Goal: Task Accomplishment & Management: Use online tool/utility

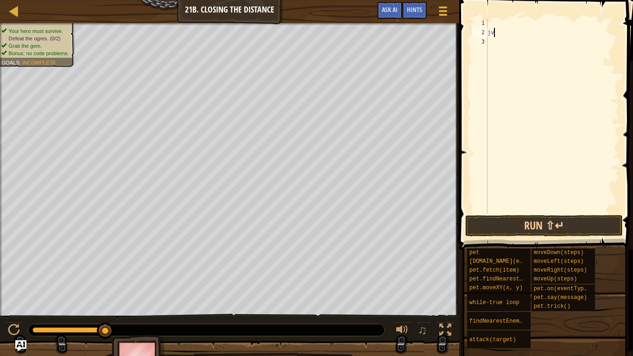
scroll to position [4, 0]
click at [581, 226] on button "Run ⇧↵" at bounding box center [543, 225] width 157 height 21
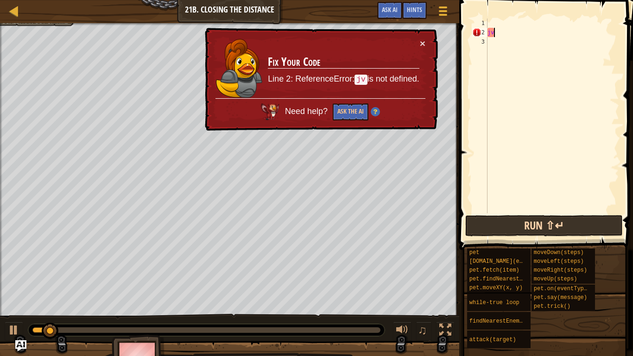
type textarea "j"
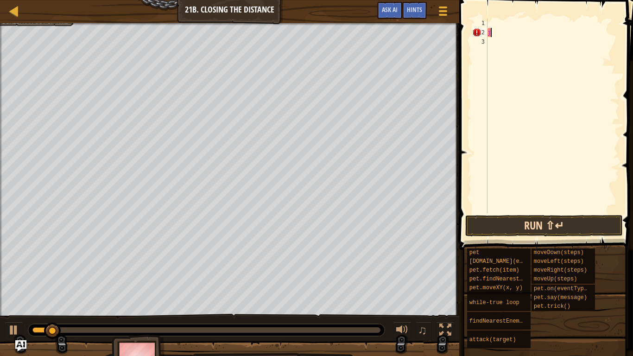
scroll to position [4, 0]
click at [527, 25] on div at bounding box center [551, 125] width 133 height 213
type textarea "h"
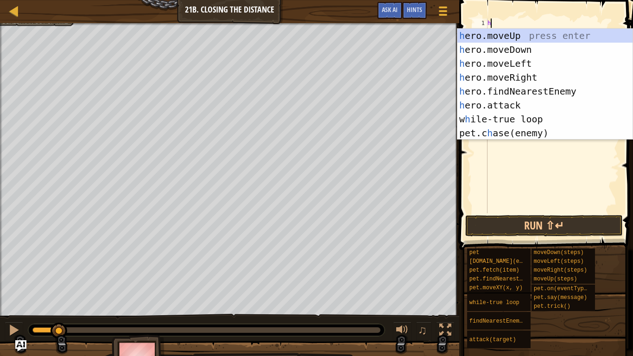
click at [539, 78] on div "h ero.moveUp press enter h ero.moveDown press enter h ero.moveLeft press enter …" at bounding box center [544, 98] width 175 height 139
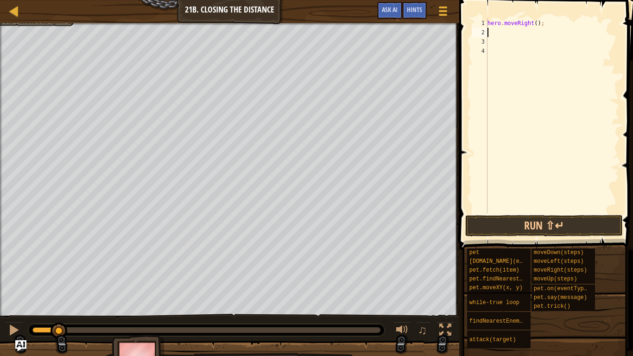
type textarea "h"
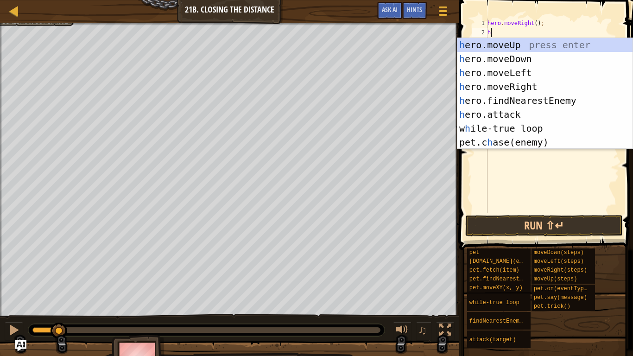
click at [546, 46] on div "h ero.moveUp press enter h ero.moveDown press enter h ero.moveLeft press enter …" at bounding box center [544, 107] width 175 height 139
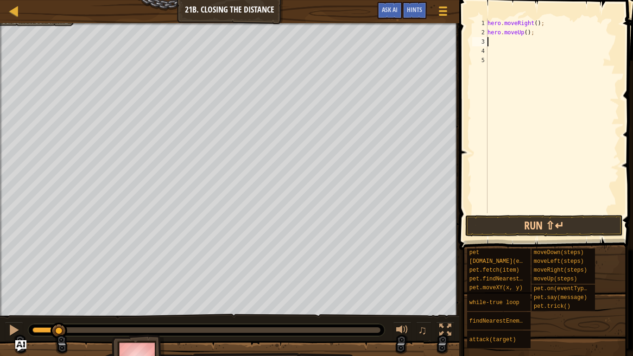
type textarea "h"
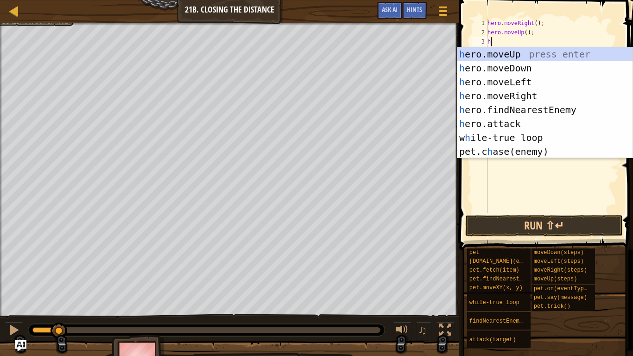
click at [585, 108] on div "h ero.moveUp press enter h ero.moveDown press enter h ero.moveLeft press enter …" at bounding box center [544, 116] width 175 height 139
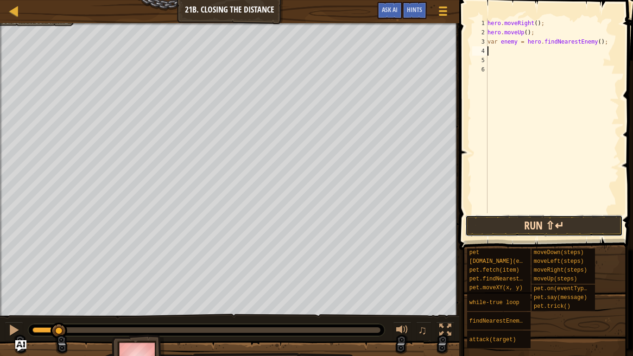
click at [608, 228] on button "Run ⇧↵" at bounding box center [543, 225] width 157 height 21
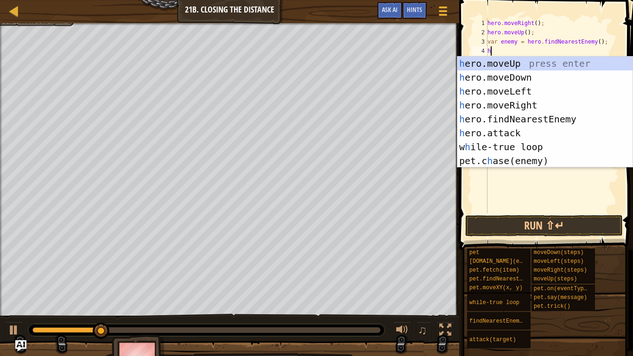
click at [527, 133] on div "h ero.moveUp press enter h ero.moveDown press enter h ero.moveLeft press enter …" at bounding box center [544, 125] width 175 height 139
type textarea "hero.attack(enemy);"
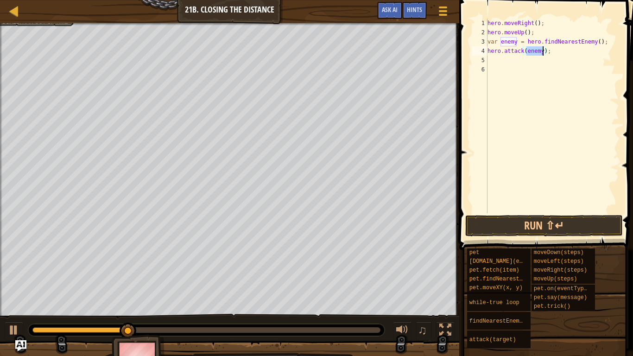
click at [571, 75] on div "hero . moveRight ( ) ; hero . moveUp ( ) ; var enemy = hero . findNearestEnemy …" at bounding box center [551, 125] width 133 height 213
click at [542, 47] on div "hero . moveRight ( ) ; hero . moveUp ( ) ; var enemy = hero . findNearestEnemy …" at bounding box center [551, 125] width 133 height 213
type textarea "hero.attack(enemy);"
click at [556, 226] on button "Run ⇧↵" at bounding box center [543, 225] width 157 height 21
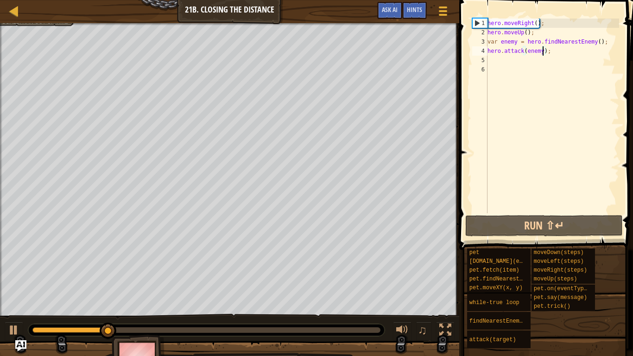
click at [514, 63] on div "hero . moveRight ( ) ; hero . moveUp ( ) ; var enemy = hero . findNearestEnemy …" at bounding box center [551, 125] width 133 height 213
type textarea "h"
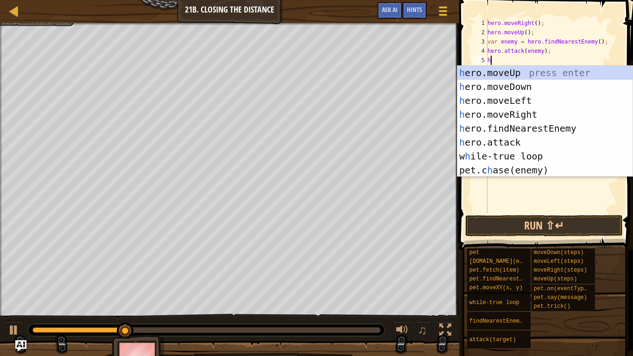
click at [542, 89] on div "h ero.moveUp press enter h ero.moveDown press enter h ero.moveLeft press enter …" at bounding box center [544, 135] width 175 height 139
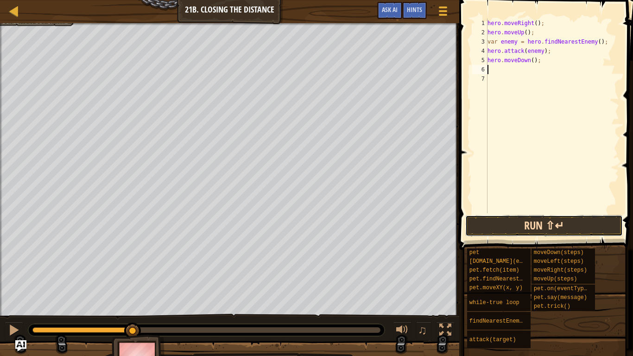
click at [530, 229] on button "Run ⇧↵" at bounding box center [543, 225] width 157 height 21
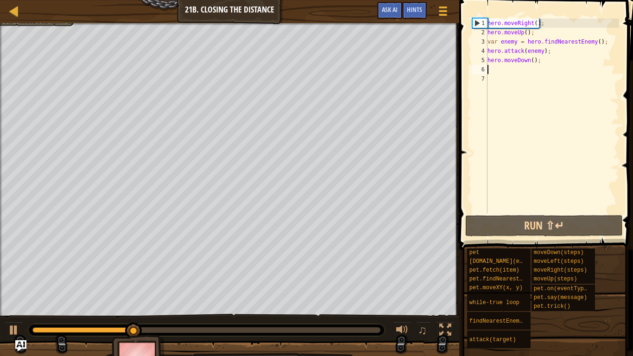
click at [529, 58] on div "hero . moveRight ( ) ; hero . moveUp ( ) ; var enemy = hero . findNearestEnemy …" at bounding box center [551, 125] width 133 height 213
click at [556, 60] on div "hero . moveRight ( ) ; hero . moveUp ( ) ; var enemy = hero . findNearestEnemy …" at bounding box center [551, 125] width 133 height 213
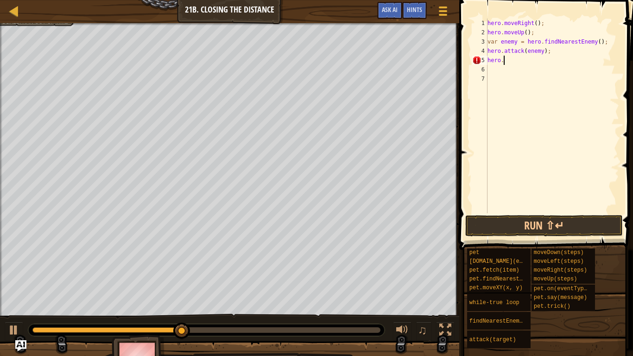
scroll to position [4, 2]
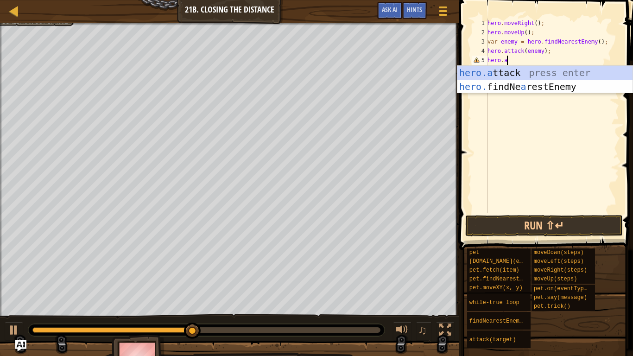
click at [542, 74] on div "hero.a ttack press enter hero. findNe a restEnemy press enter" at bounding box center [544, 94] width 175 height 56
type textarea "hero.attack(enemy);"
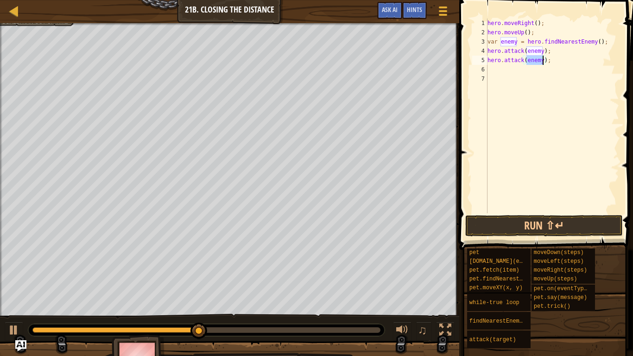
click at [552, 90] on div "hero . moveRight ( ) ; hero . moveUp ( ) ; var enemy = hero . findNearestEnemy …" at bounding box center [551, 125] width 133 height 213
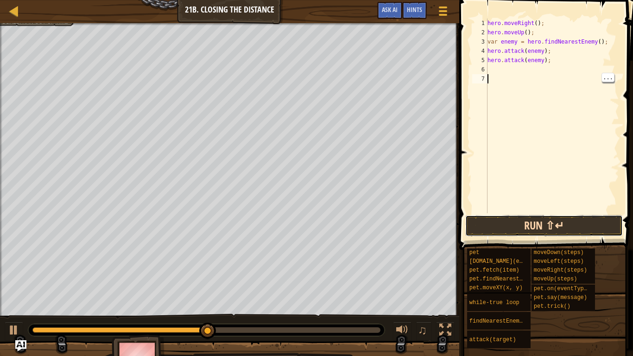
click at [509, 221] on button "Run ⇧↵" at bounding box center [543, 225] width 157 height 21
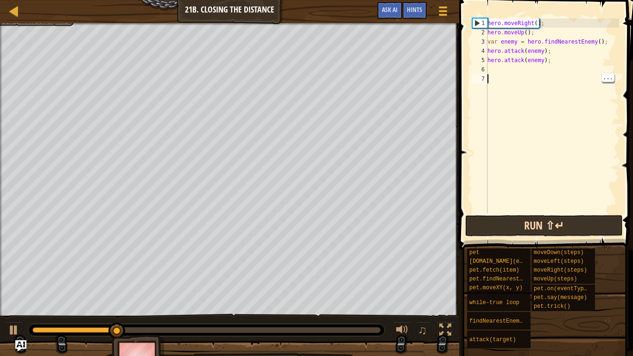
type textarea "h"
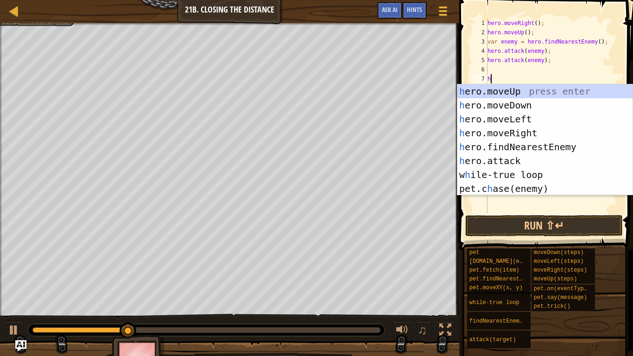
click at [538, 134] on div "h ero.moveUp press enter h ero.moveDown press enter h ero.moveLeft press enter …" at bounding box center [544, 153] width 175 height 139
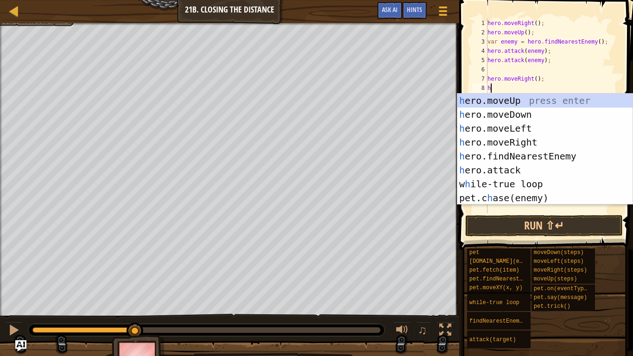
click at [536, 81] on div "hero . moveRight ( ) ; hero . moveUp ( ) ; var enemy = hero . findNearestEnemy …" at bounding box center [551, 125] width 133 height 213
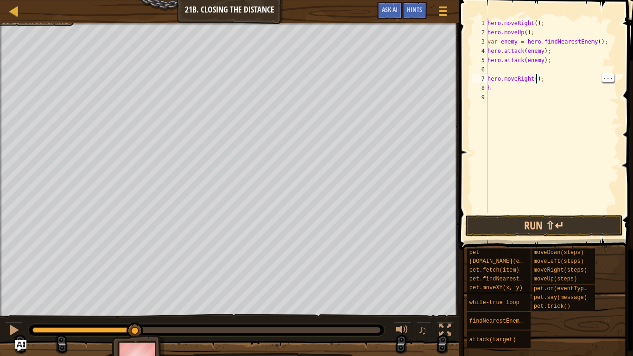
type textarea "hero.moveRight(2);"
click at [507, 94] on div "hero . moveRight ( ) ; hero . moveUp ( ) ; var enemy = hero . findNearestEnemy …" at bounding box center [551, 125] width 133 height 213
click at [496, 89] on div "hero . moveRight ( ) ; hero . moveUp ( ) ; var enemy = hero . findNearestEnemy …" at bounding box center [551, 125] width 133 height 213
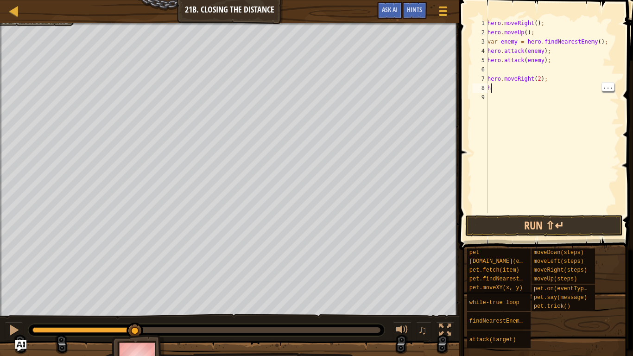
type textarea "he"
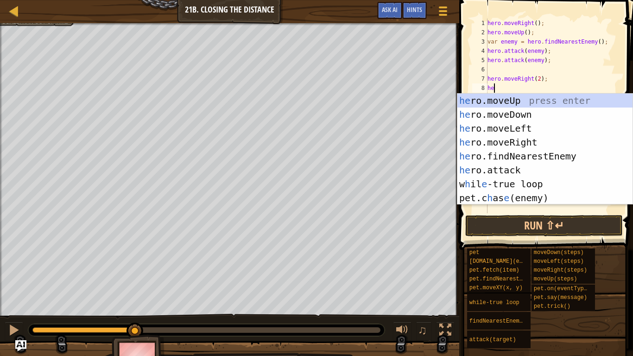
click at [531, 101] on div "he ro.moveUp press enter he ro.moveDown press enter he ro.moveLeft press enter …" at bounding box center [544, 163] width 175 height 139
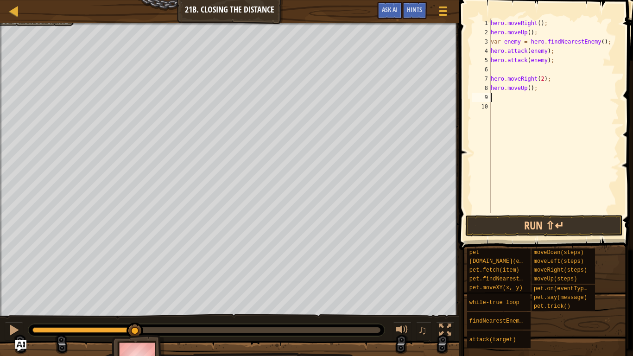
scroll to position [4, 0]
click at [539, 227] on button "Run ⇧↵" at bounding box center [543, 225] width 157 height 21
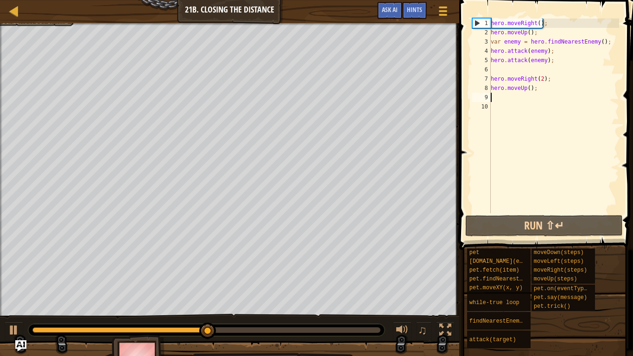
click at [512, 99] on div "hero . moveRight ( ) ; hero . moveUp ( ) ; var enemy = hero . findNearestEnemy …" at bounding box center [554, 125] width 130 height 213
type textarea "h"
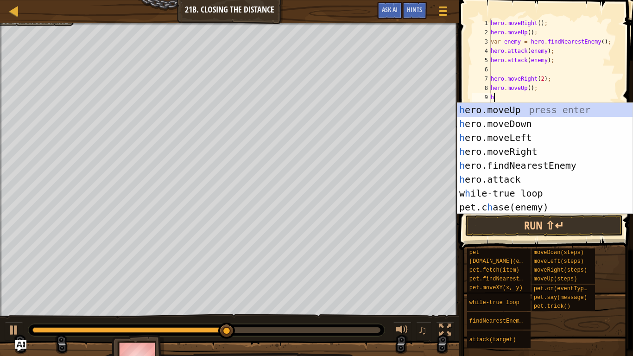
click at [546, 171] on div "h ero.moveUp press enter h ero.moveDown press enter h ero.moveLeft press enter …" at bounding box center [544, 172] width 175 height 139
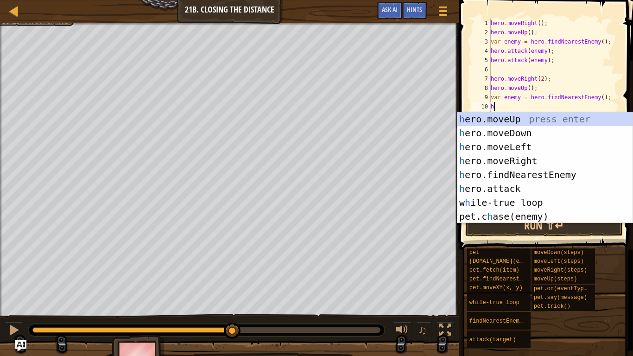
click at [529, 188] on div "h ero.moveUp press enter h ero.moveDown press enter h ero.moveLeft press enter …" at bounding box center [544, 181] width 175 height 139
type textarea "hero.attack(enemy);"
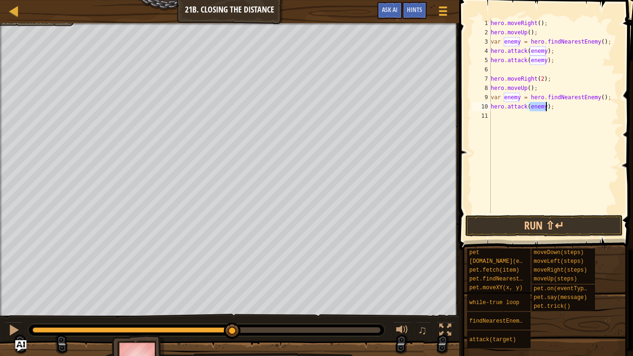
click at [511, 124] on div "hero . moveRight ( ) ; hero . moveUp ( ) ; var enemy = hero . findNearestEnemy …" at bounding box center [554, 125] width 130 height 213
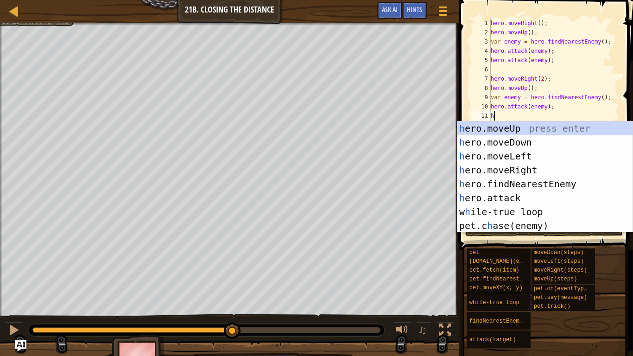
click at [532, 194] on div "h ero.moveUp press enter h ero.moveDown press enter h ero.moveLeft press enter …" at bounding box center [544, 190] width 175 height 139
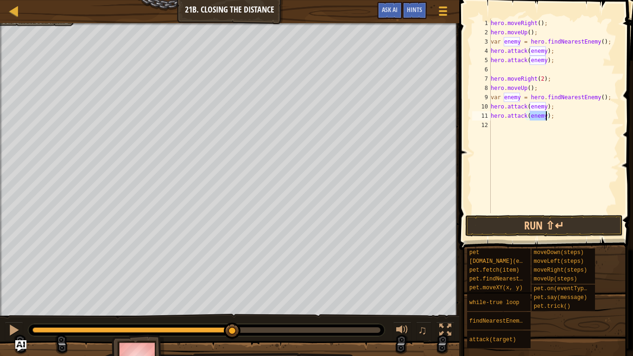
type textarea "hero.attack(enemy);"
click at [551, 232] on button "Run ⇧↵" at bounding box center [543, 225] width 157 height 21
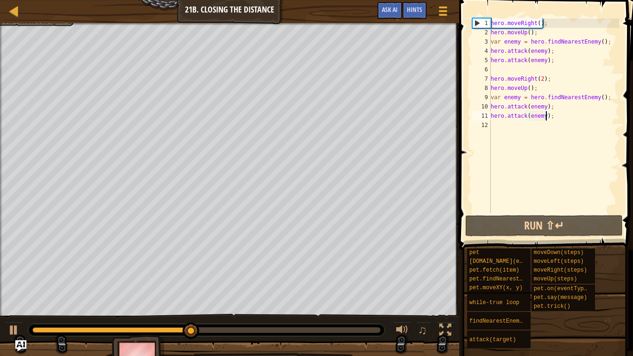
click at [523, 121] on div "hero . moveRight ( ) ; hero . moveUp ( ) ; var enemy = hero . findNearestEnemy …" at bounding box center [554, 125] width 130 height 213
type textarea "h"
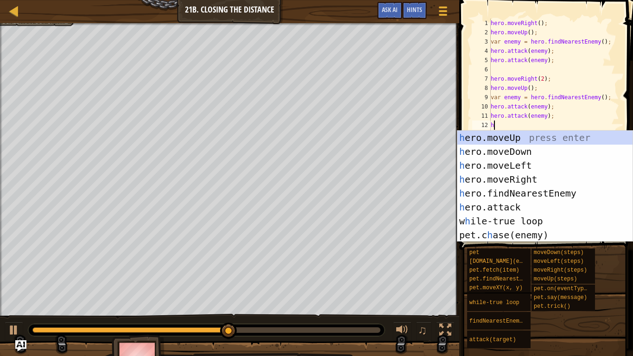
click at [533, 179] on div "h ero.moveUp press enter h ero.moveDown press enter h ero.moveLeft press enter …" at bounding box center [544, 200] width 175 height 139
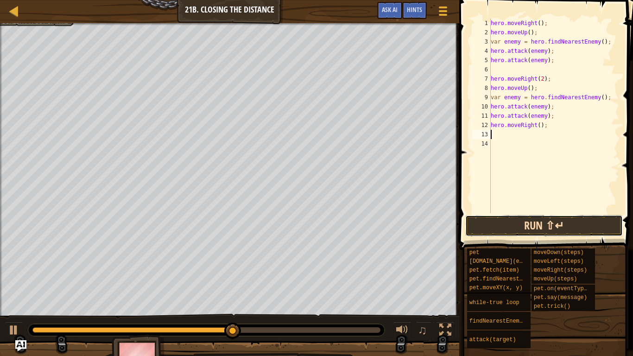
click at [539, 235] on button "Run ⇧↵" at bounding box center [543, 225] width 157 height 21
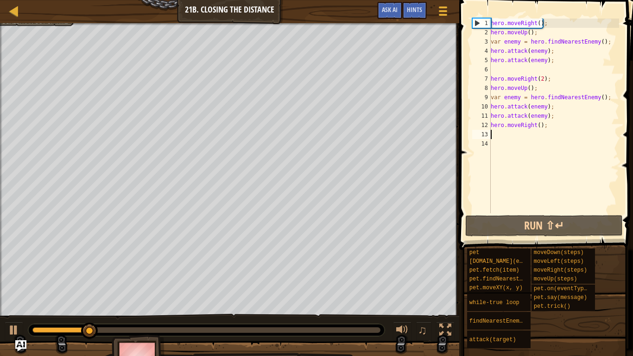
click at [522, 135] on div "hero . moveRight ( ) ; hero . moveUp ( ) ; var enemy = hero . findNearestEnemy …" at bounding box center [554, 125] width 130 height 213
click at [554, 126] on div "hero . moveRight ( ) ; hero . moveUp ( ) ; var enemy = hero . findNearestEnemy …" at bounding box center [554, 125] width 130 height 213
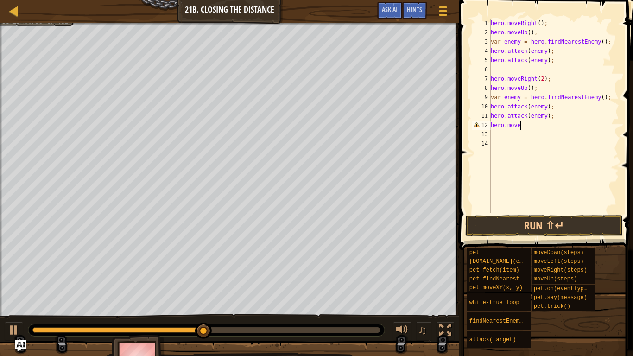
type textarea "hero.moved"
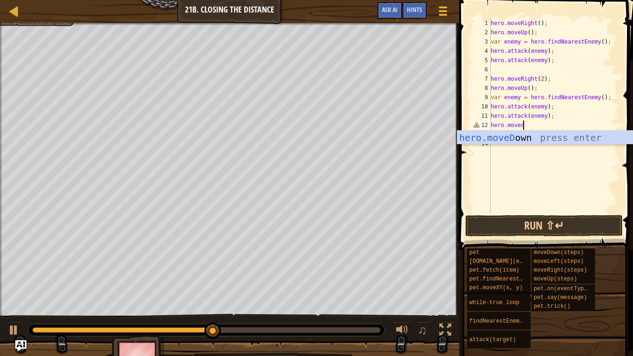
click at [562, 134] on div "hero.moveD own press enter" at bounding box center [544, 152] width 175 height 42
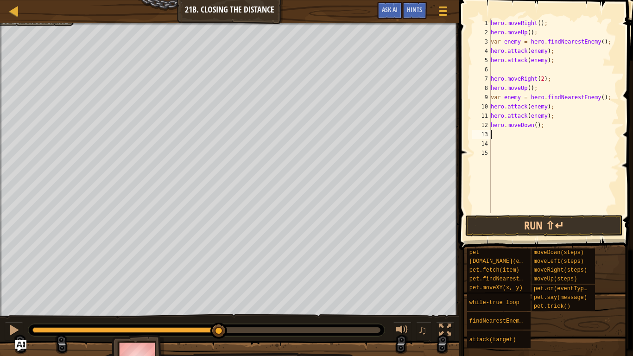
type textarea "h"
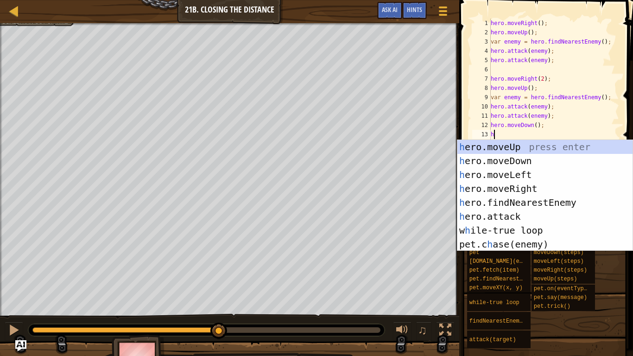
click at [539, 187] on div "h ero.moveUp press enter h ero.moveDown press enter h ero.moveLeft press enter …" at bounding box center [544, 209] width 175 height 139
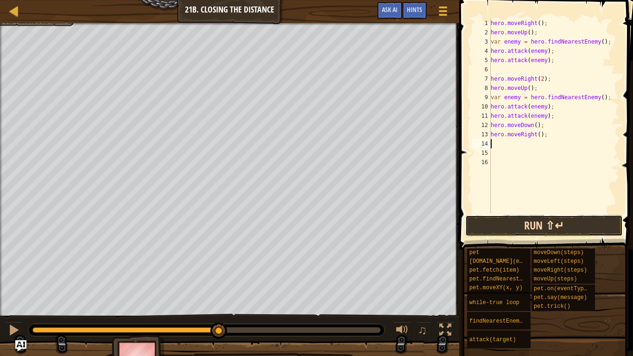
click at [548, 223] on button "Run ⇧↵" at bounding box center [543, 225] width 157 height 21
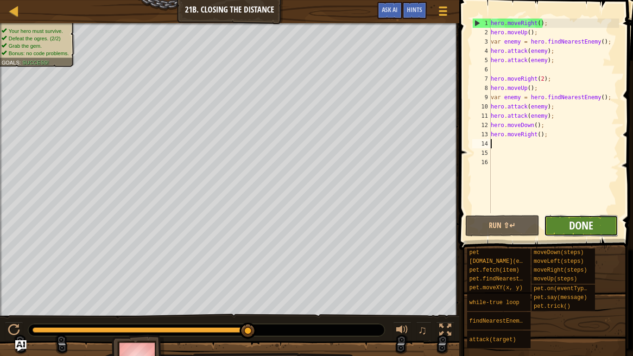
click at [576, 232] on span "Done" at bounding box center [581, 225] width 24 height 15
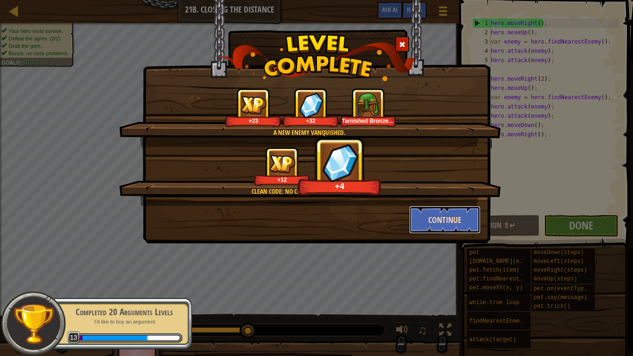
click at [463, 224] on button "Continue" at bounding box center [445, 220] width 72 height 28
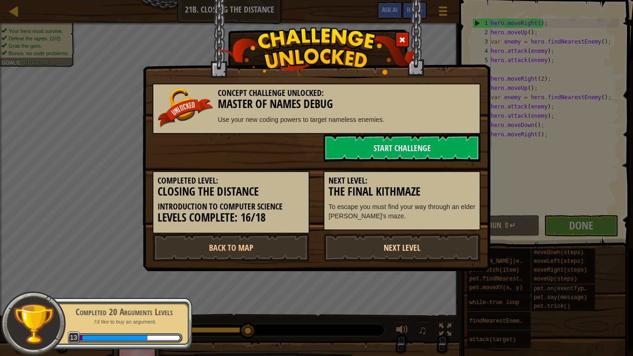
click at [442, 245] on link "Next Level" at bounding box center [401, 247] width 157 height 28
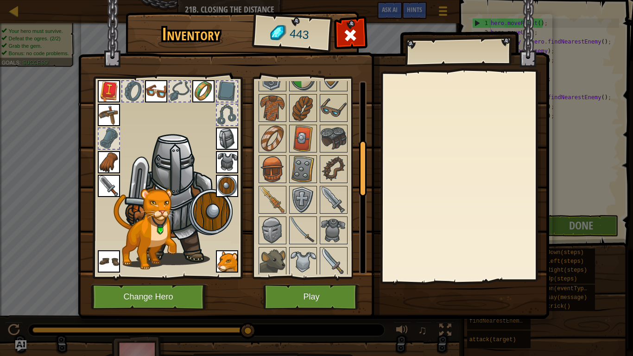
scroll to position [210, 0]
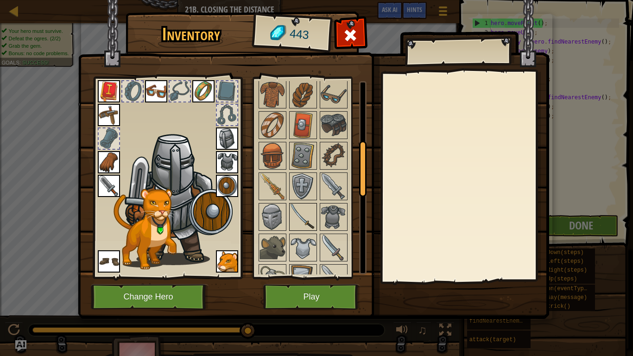
click at [306, 216] on img at bounding box center [303, 217] width 26 height 26
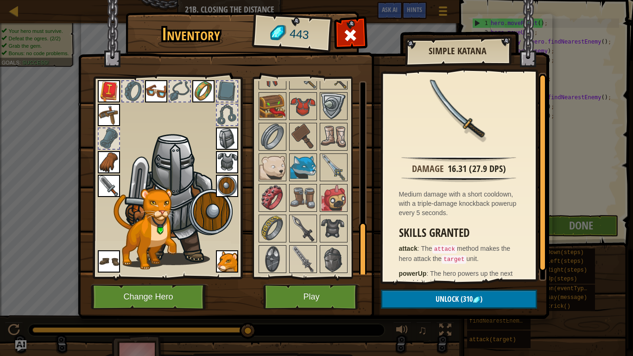
scroll to position [503, 0]
click at [337, 260] on img at bounding box center [333, 260] width 26 height 26
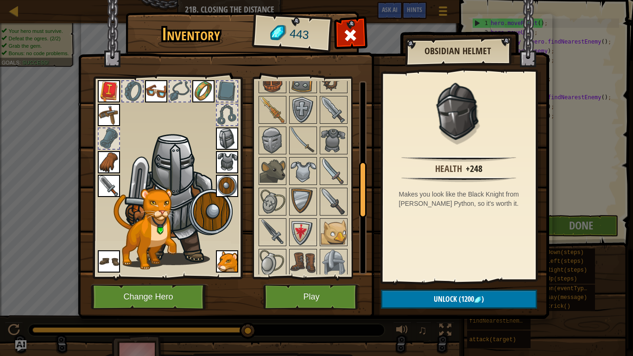
scroll to position [284, 0]
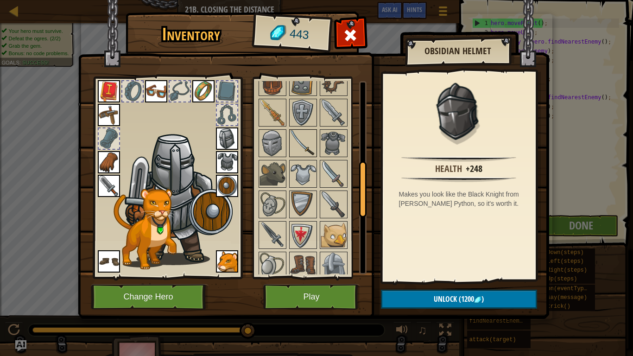
click at [312, 150] on img at bounding box center [303, 143] width 26 height 26
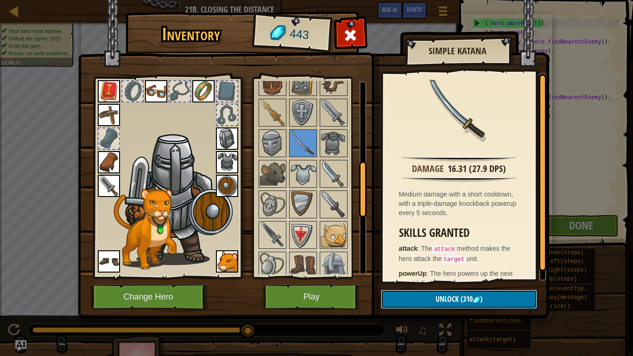
click at [494, 297] on button "Unlock (310 )" at bounding box center [459, 298] width 156 height 19
click at [513, 302] on button "Confirm" at bounding box center [459, 298] width 156 height 19
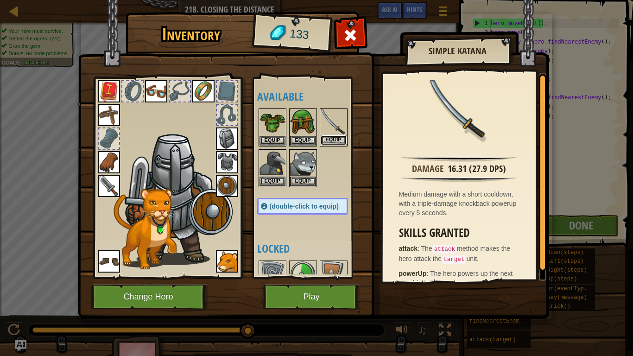
click at [336, 139] on button "Equip" at bounding box center [333, 140] width 26 height 10
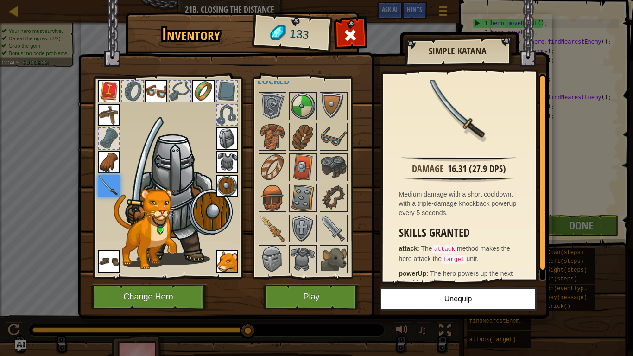
scroll to position [187, 0]
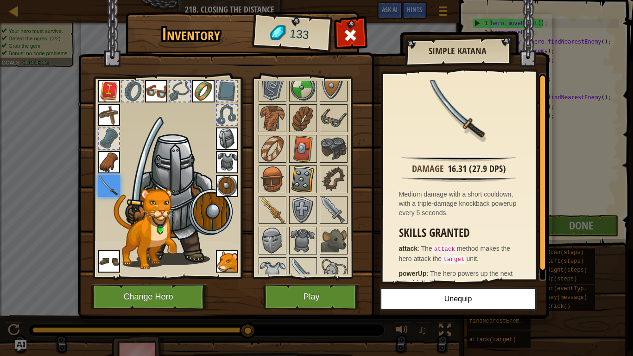
click at [307, 169] on img at bounding box center [303, 179] width 26 height 26
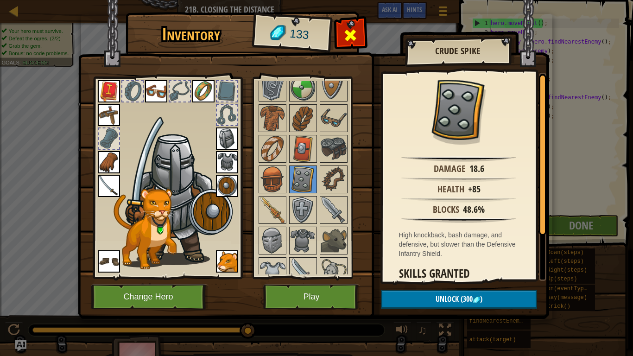
click at [351, 38] on span at bounding box center [350, 35] width 15 height 15
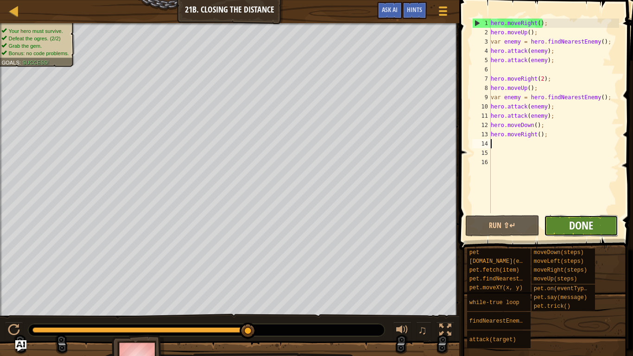
click at [576, 230] on span "Done" at bounding box center [581, 225] width 24 height 15
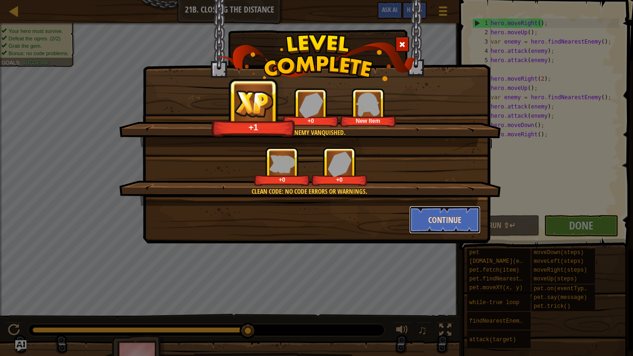
click at [451, 224] on button "Continue" at bounding box center [445, 220] width 72 height 28
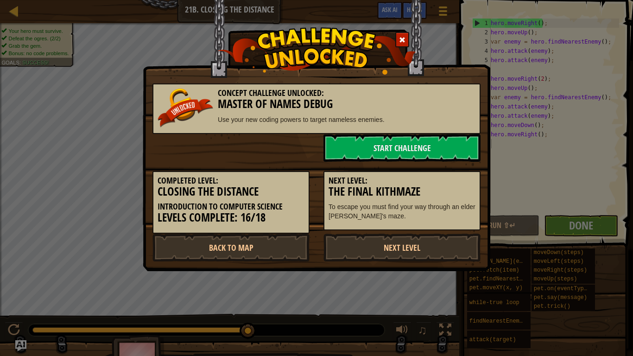
click at [450, 203] on p "To escape you must find your way through an elder [PERSON_NAME]'s maze." at bounding box center [401, 211] width 147 height 19
click at [448, 251] on link "Next Level" at bounding box center [401, 247] width 157 height 28
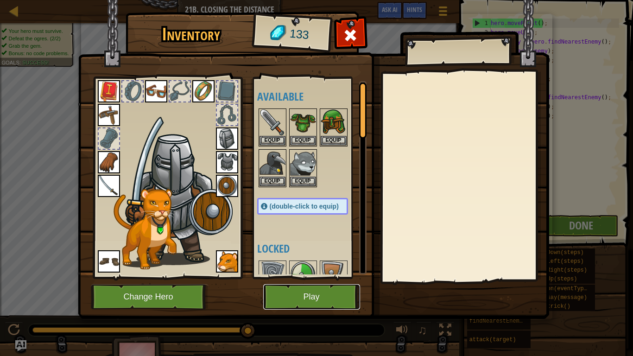
click at [325, 292] on button "Play" at bounding box center [311, 296] width 97 height 25
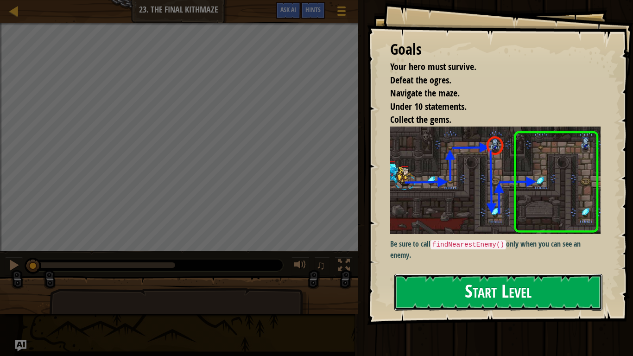
click at [547, 281] on button "Start Level" at bounding box center [498, 292] width 208 height 37
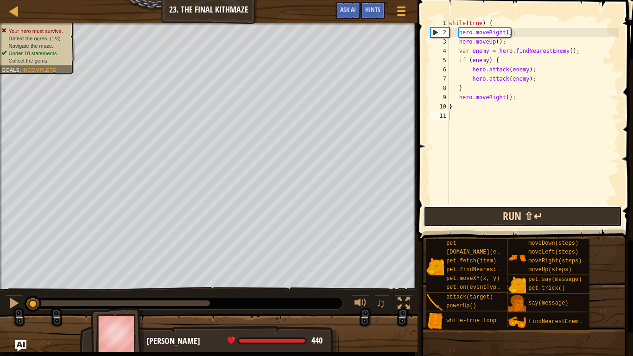
click at [550, 226] on button "Run ⇧↵" at bounding box center [522, 216] width 198 height 21
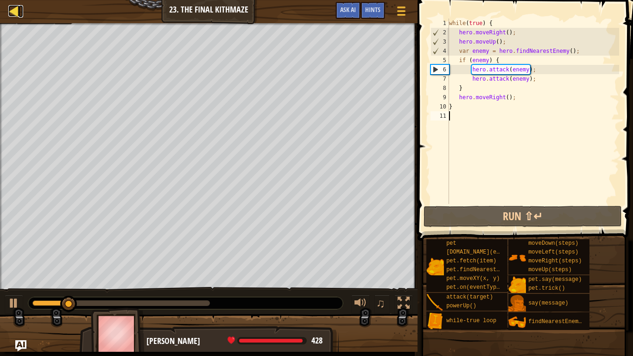
click at [12, 12] on div at bounding box center [14, 11] width 12 height 12
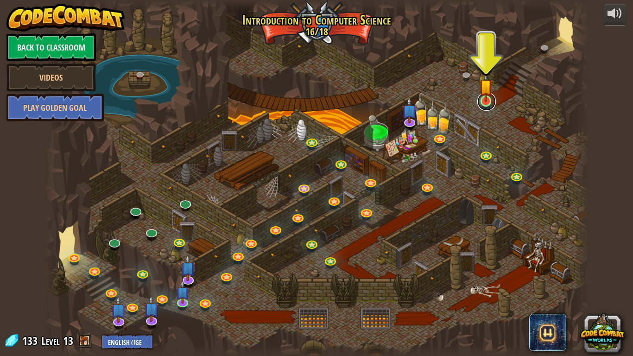
click at [484, 104] on link at bounding box center [486, 101] width 19 height 19
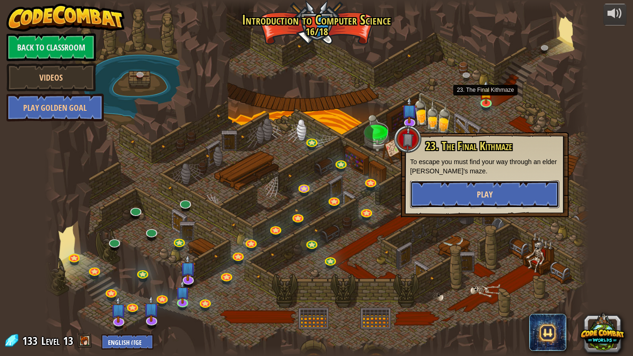
click at [499, 195] on button "Play" at bounding box center [484, 194] width 149 height 28
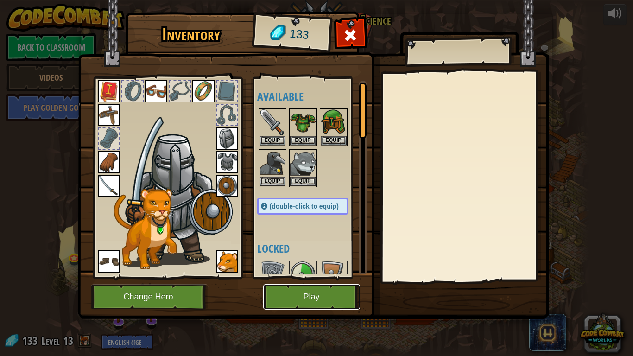
click at [292, 307] on button "Play" at bounding box center [311, 296] width 97 height 25
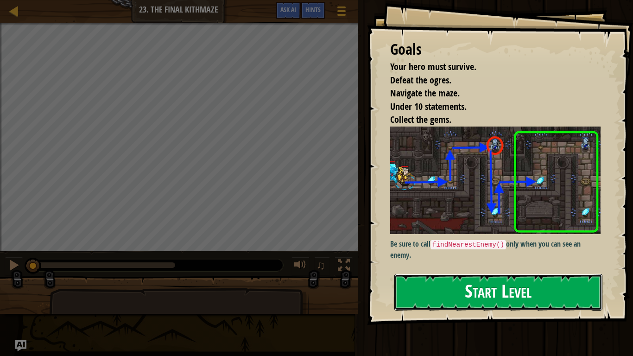
click at [545, 295] on button "Start Level" at bounding box center [498, 292] width 208 height 37
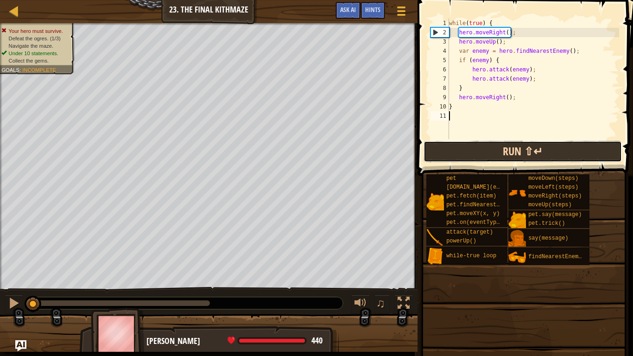
click at [528, 145] on button "Run ⇧↵" at bounding box center [522, 151] width 198 height 21
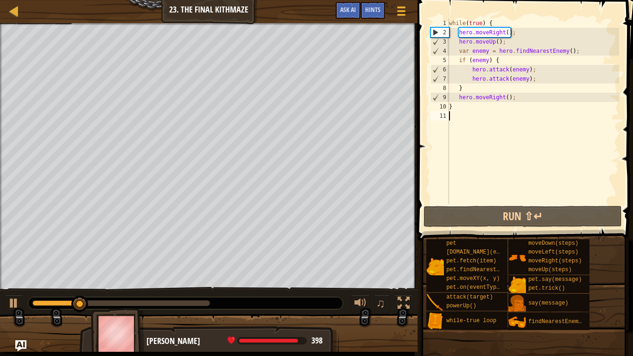
click at [558, 94] on div "while ( true ) { hero . moveRight ( ) ; hero . moveUp ( ) ; var enemy = hero . …" at bounding box center [533, 121] width 172 height 204
click at [550, 108] on div "while ( true ) { hero . moveRight ( ) ; hero . moveUp ( ) ; var enemy = hero . …" at bounding box center [533, 121] width 172 height 204
type textarea "}"
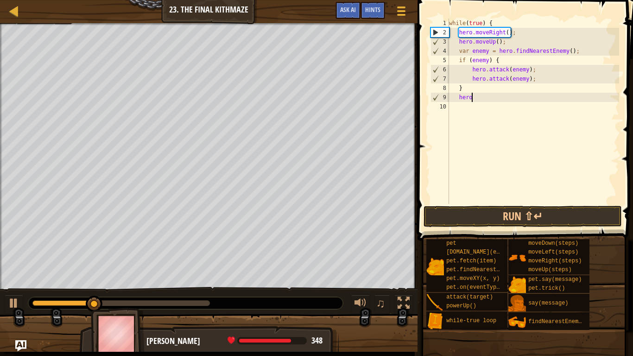
type textarea "h"
click at [567, 113] on div "while ( true ) { hero . moveRight ( ) ; hero . moveUp ( ) ; var enemy = hero . …" at bounding box center [533, 121] width 172 height 204
type textarea "}"
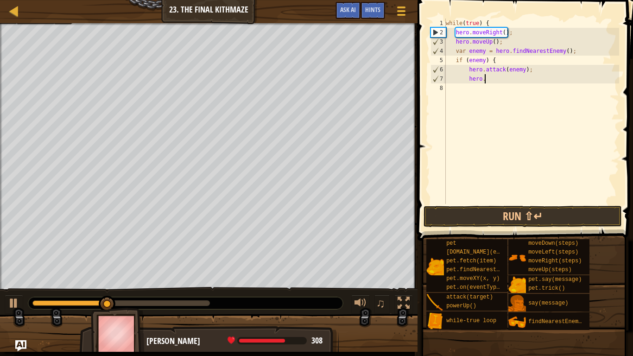
type textarea "h"
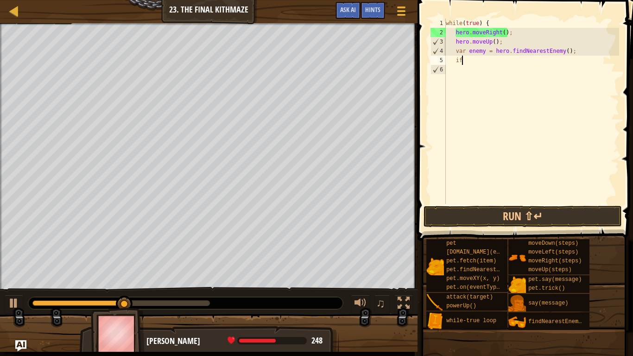
type textarea "i"
type textarea "v"
type textarea "h"
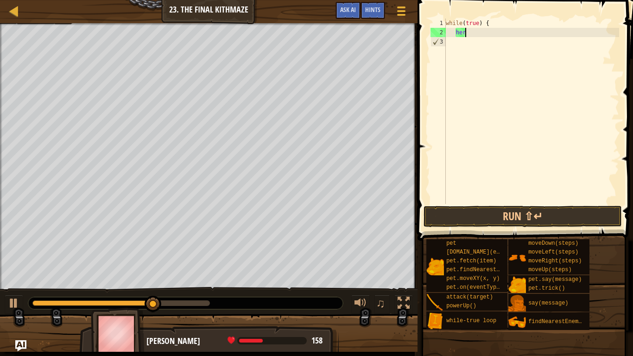
type textarea "h"
type textarea "w"
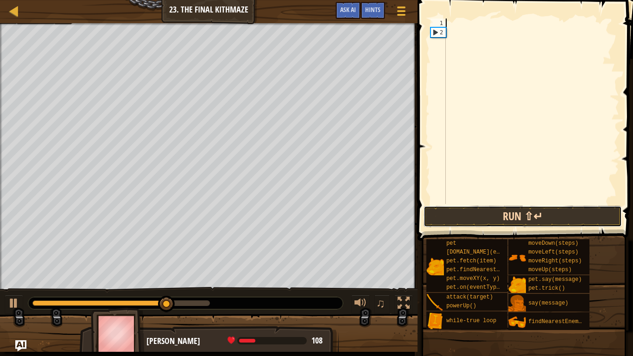
click at [577, 221] on button "Run ⇧↵" at bounding box center [522, 216] width 198 height 21
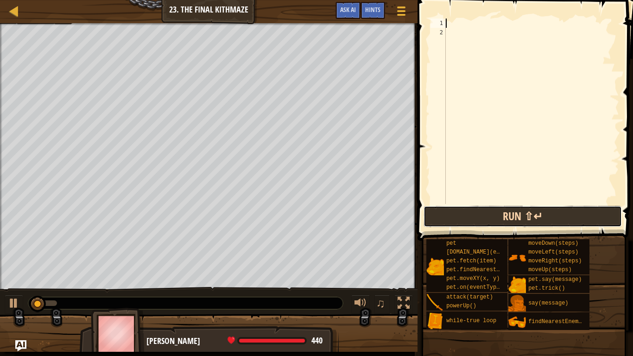
click at [588, 209] on button "Run ⇧↵" at bounding box center [522, 216] width 198 height 21
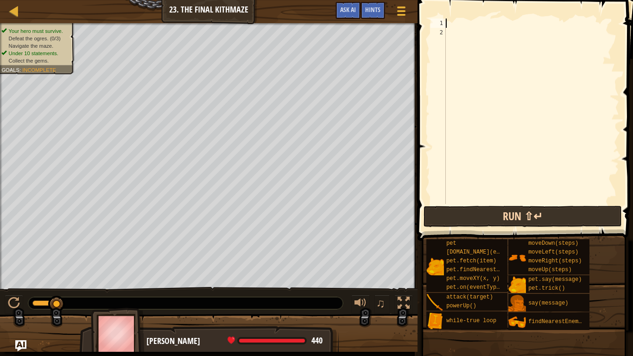
type textarea "h"
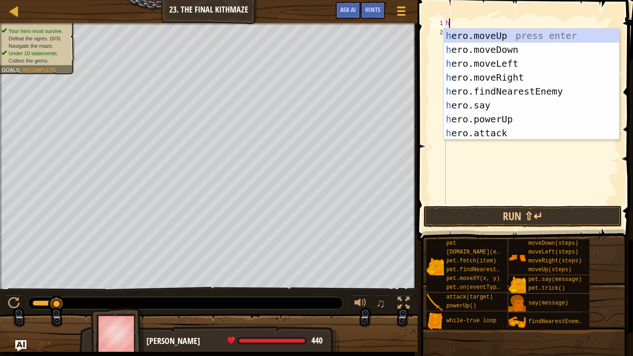
click at [527, 78] on div "h ero.moveUp press enter h ero.moveDown press enter h ero.moveLeft press enter …" at bounding box center [531, 98] width 175 height 139
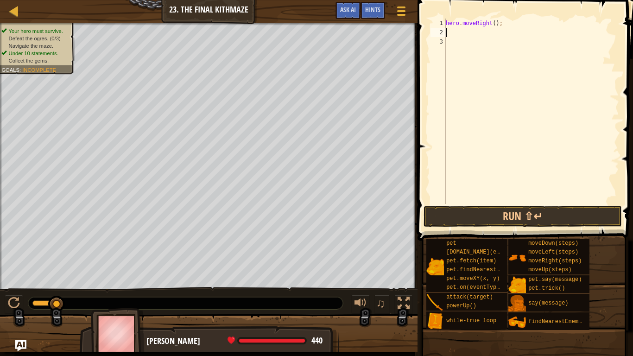
type textarea "h"
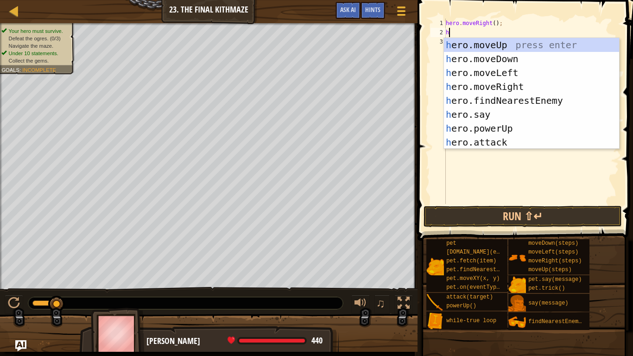
click at [544, 56] on div "h ero.moveUp press enter h ero.moveDown press enter h ero.moveLeft press enter …" at bounding box center [531, 107] width 175 height 139
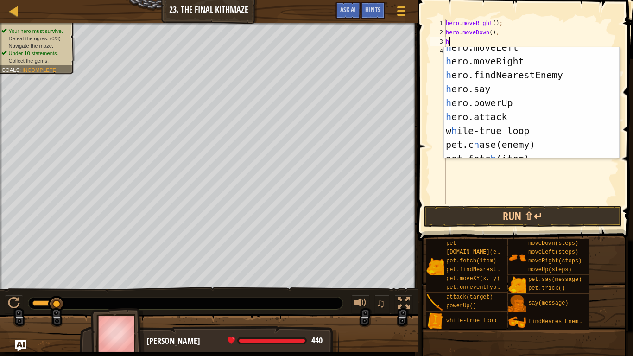
click at [522, 120] on div "h ero.moveLeft press enter h ero.moveRight press enter h ero.findNearestEnemy p…" at bounding box center [531, 109] width 175 height 139
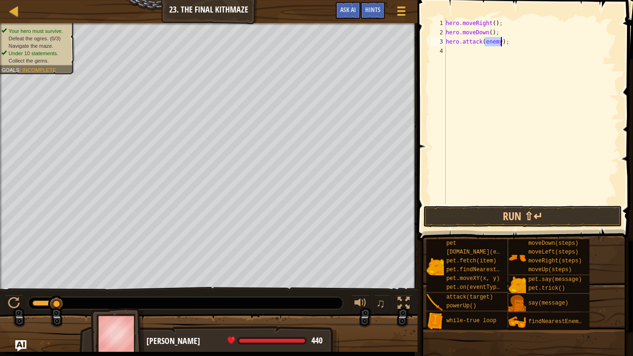
click at [528, 45] on div "hero . moveRight ( ) ; hero . moveDown ( ) ; hero . attack ( enemy ) ;" at bounding box center [531, 121] width 175 height 204
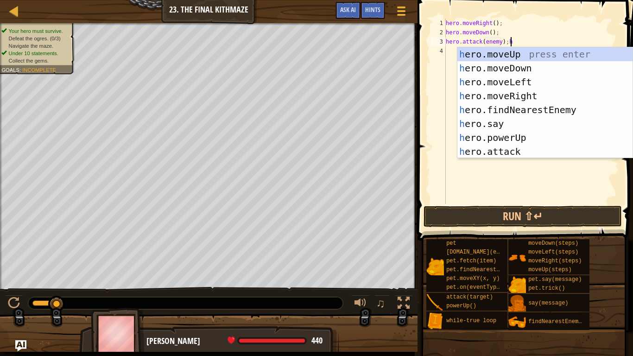
click at [572, 114] on div "h ero.moveUp press enter h ero.moveDown press enter h ero.moveLeft press enter …" at bounding box center [544, 116] width 175 height 139
type textarea "hero.attack(enemy);hero.findNearestEnemy()"
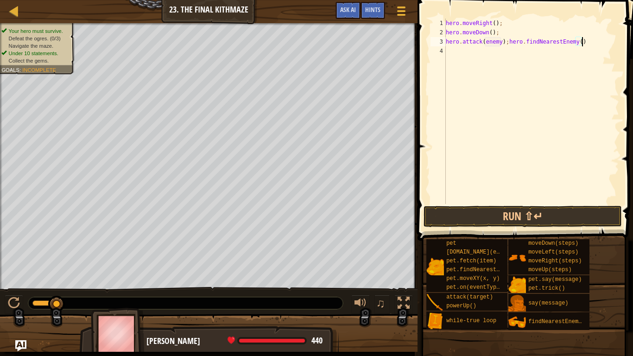
click at [509, 56] on div "hero . moveRight ( ) ; hero . moveDown ( ) ; hero . attack ( enemy ) ; hero . f…" at bounding box center [531, 121] width 175 height 204
type textarea "h"
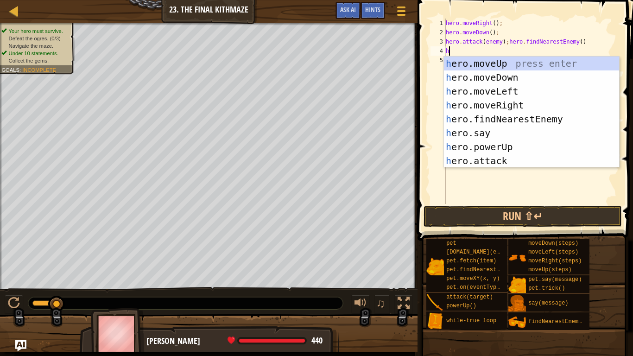
click at [523, 105] on div "h ero.moveUp press enter h ero.moveDown press enter h ero.moveLeft press enter …" at bounding box center [531, 125] width 175 height 139
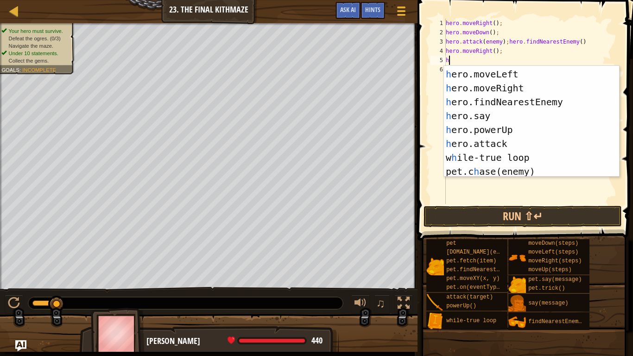
scroll to position [26, 0]
click at [523, 142] on div "h ero.moveDown press enter h ero.moveLeft press enter h ero.moveRight press ent…" at bounding box center [531, 122] width 175 height 139
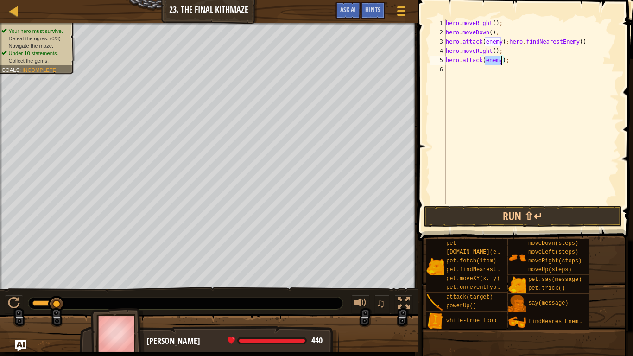
click at [535, 63] on div "hero . moveRight ( ) ; hero . moveDown ( ) ; hero . attack ( enemy ) ; hero . f…" at bounding box center [531, 121] width 175 height 204
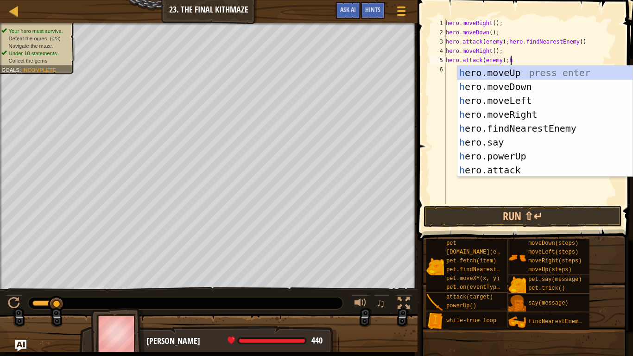
scroll to position [0, 0]
click at [558, 125] on div "h ero.moveUp press enter h ero.moveDown press enter h ero.moveLeft press enter …" at bounding box center [544, 135] width 175 height 139
type textarea "hero.attack(enemy);hero.findNearestEnemy()"
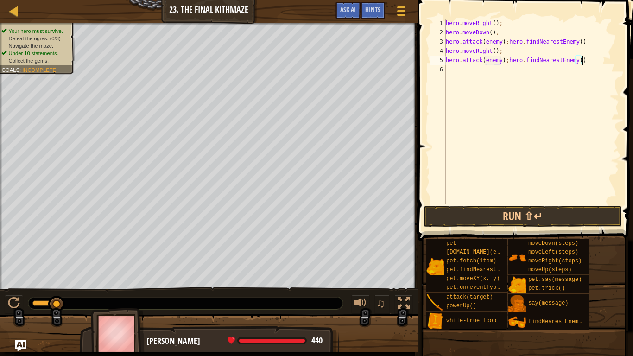
click at [474, 71] on div "hero . moveRight ( ) ; hero . moveDown ( ) ; hero . attack ( enemy ) ; hero . f…" at bounding box center [531, 121] width 175 height 204
type textarea "h"
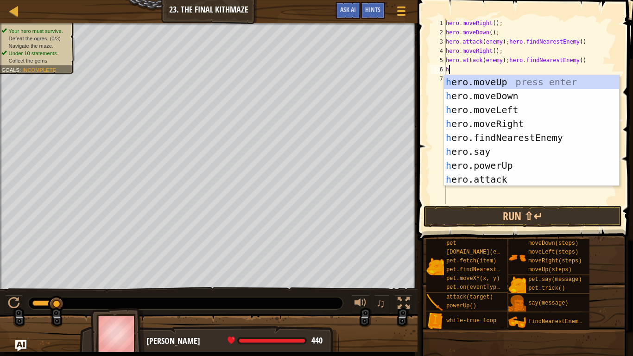
click at [535, 122] on div "h ero.moveUp press enter h ero.moveDown press enter h ero.moveLeft press enter …" at bounding box center [531, 144] width 175 height 139
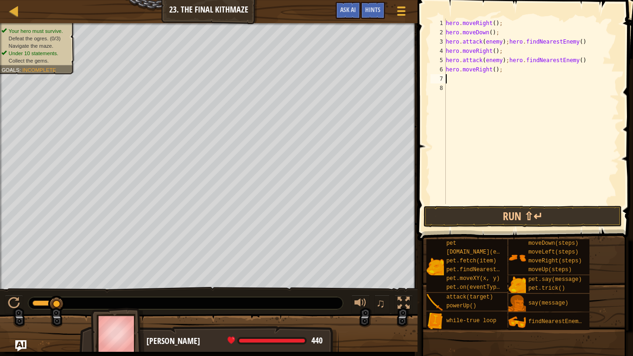
click at [502, 90] on div "hero . moveRight ( ) ; hero . moveDown ( ) ; hero . attack ( enemy ) ; hero . f…" at bounding box center [531, 121] width 175 height 204
click at [499, 79] on div "hero . moveRight ( ) ; hero . moveDown ( ) ; hero . attack ( enemy ) ; hero . f…" at bounding box center [531, 121] width 175 height 204
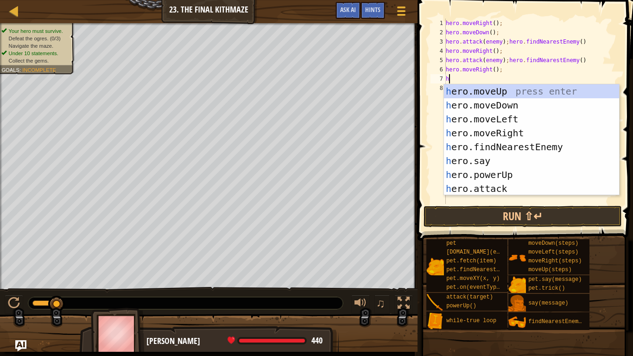
click at [527, 186] on div "h ero.moveUp press enter h ero.moveDown press enter h ero.moveLeft press enter …" at bounding box center [531, 153] width 175 height 139
type textarea "hero.attack(enemy);"
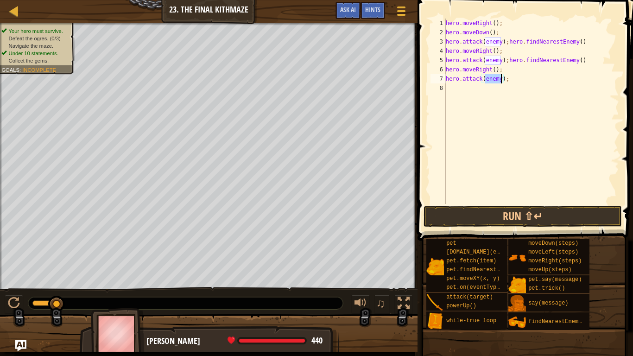
click at [539, 85] on div "hero . moveRight ( ) ; hero . moveDown ( ) ; hero . attack ( enemy ) ; hero . f…" at bounding box center [531, 121] width 175 height 204
click at [523, 81] on div "hero . moveRight ( ) ; hero . moveDown ( ) ; hero . attack ( enemy ) ; hero . f…" at bounding box center [531, 121] width 175 height 204
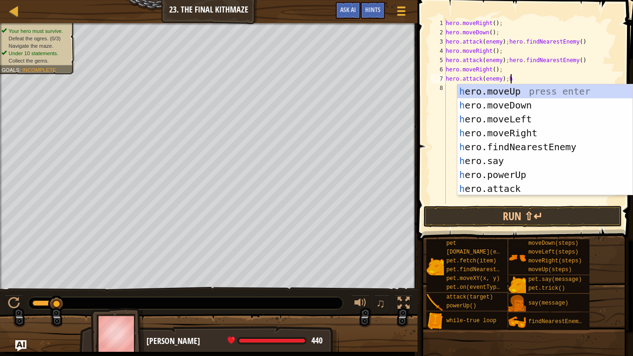
click at [570, 147] on div "h ero.moveUp press enter h ero.moveDown press enter h ero.moveLeft press enter …" at bounding box center [544, 153] width 175 height 139
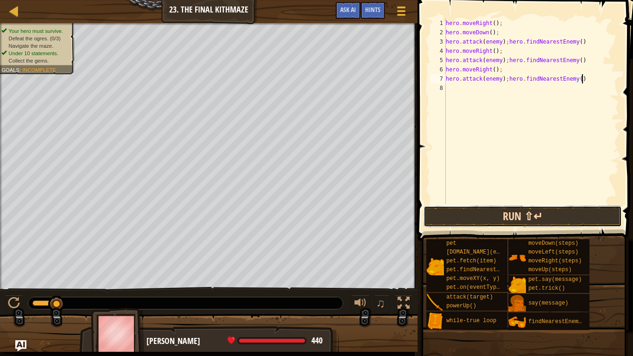
click at [553, 224] on button "Run ⇧↵" at bounding box center [522, 216] width 198 height 21
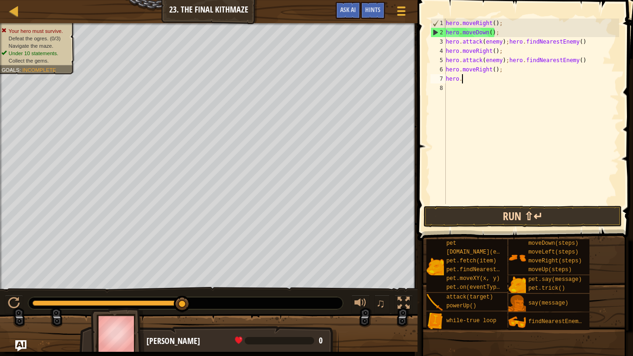
scroll to position [4, 1]
type textarea "h"
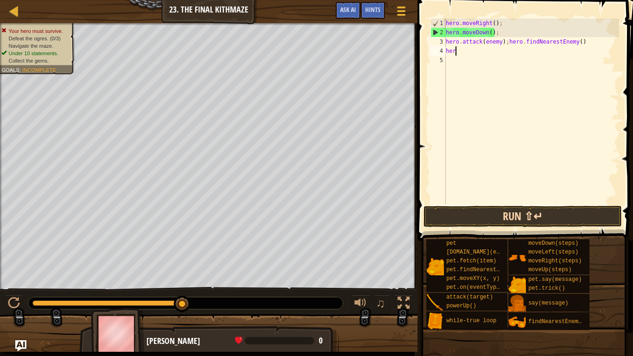
type textarea "h"
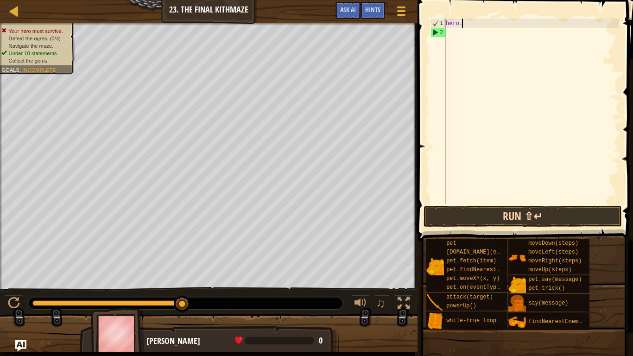
type textarea "h"
type textarea "w"
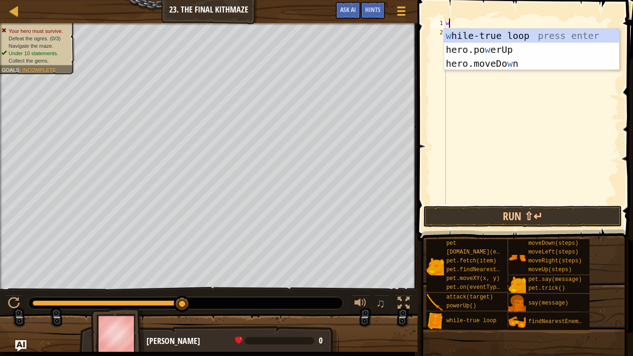
click at [545, 34] on div "w [PERSON_NAME]-true loop press enter hero.po w erUp press enter hero.moveDo w …" at bounding box center [531, 63] width 175 height 69
